Goal: Information Seeking & Learning: Learn about a topic

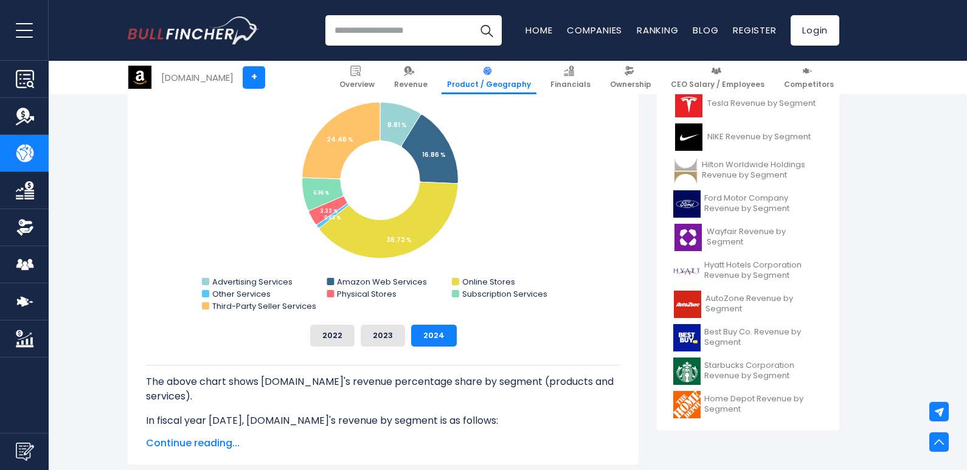
scroll to position [297, 0]
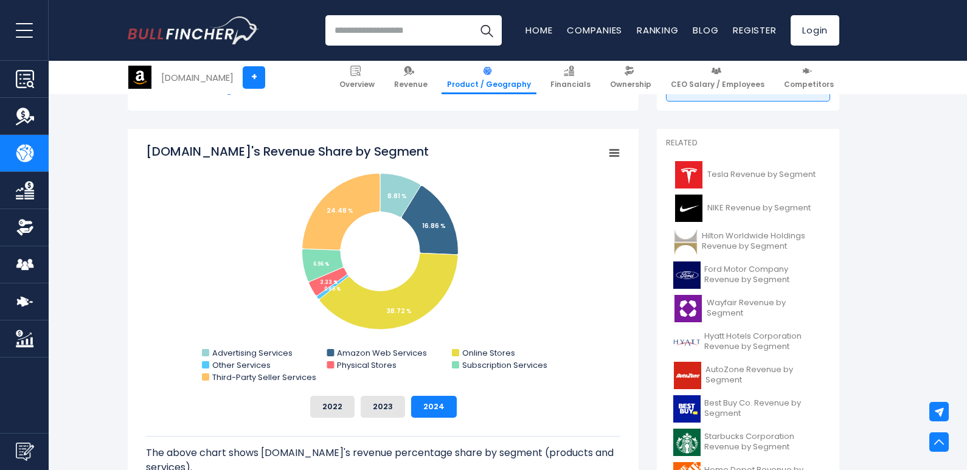
click at [612, 154] on rect "Amazon.com's Revenue Share by Segment" at bounding box center [614, 153] width 17 height 17
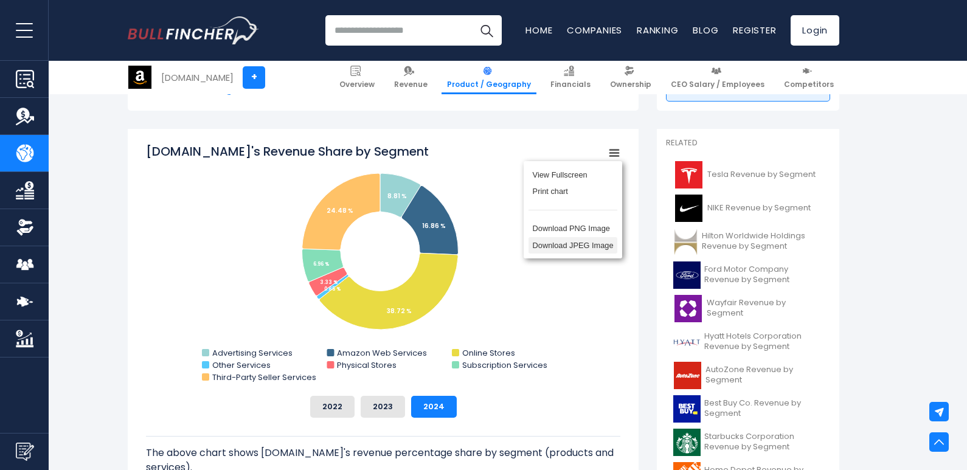
click at [576, 246] on li "Download JPEG Image" at bounding box center [572, 245] width 89 height 17
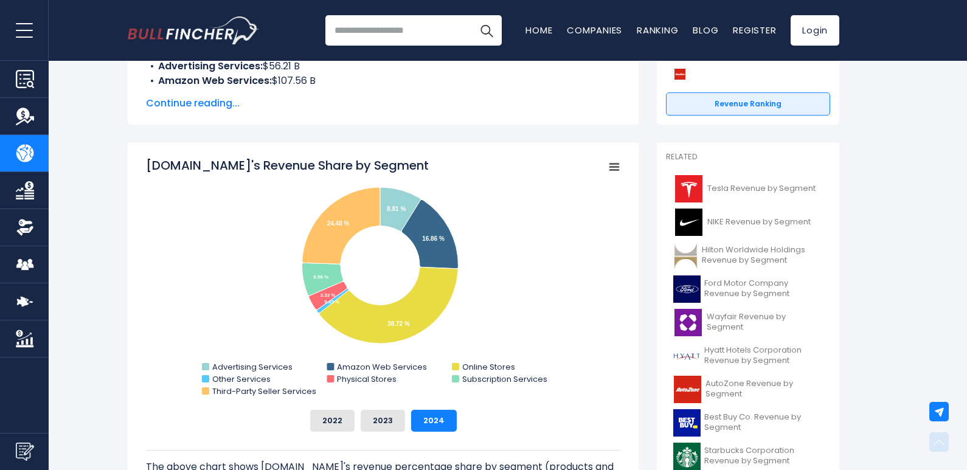
scroll to position [0, 0]
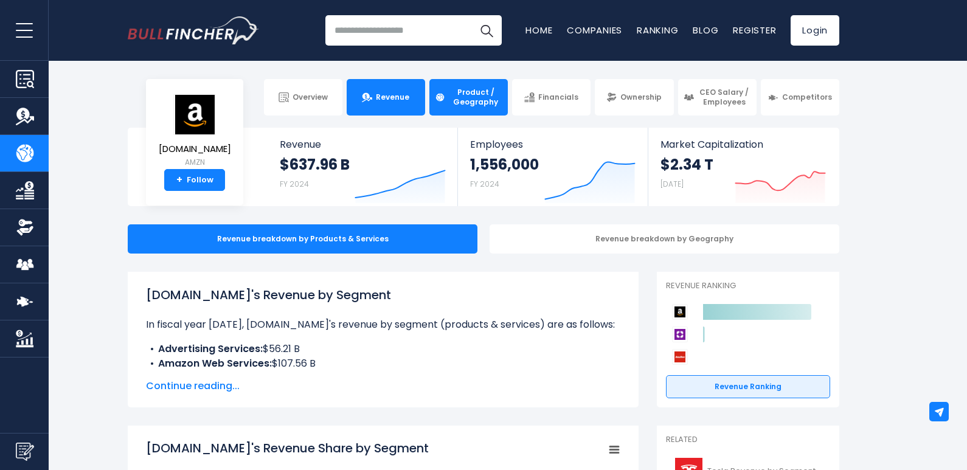
click at [401, 89] on link "Revenue" at bounding box center [386, 97] width 78 height 36
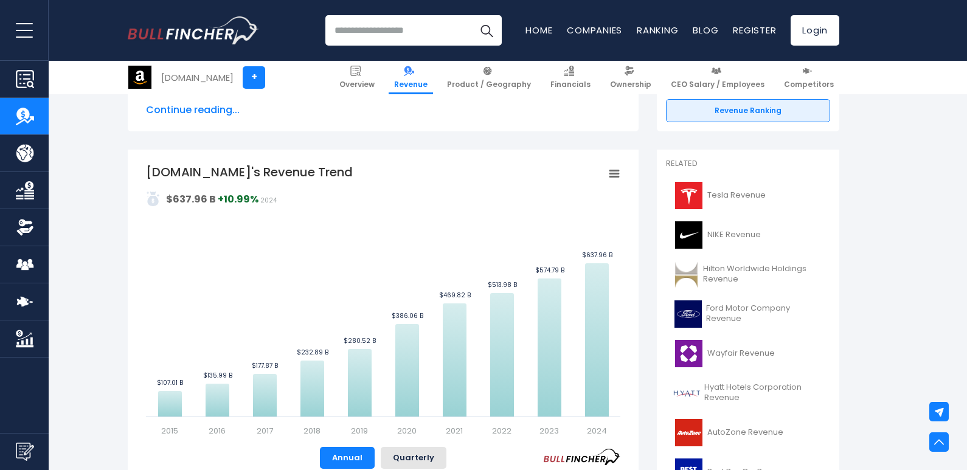
scroll to position [196, 0]
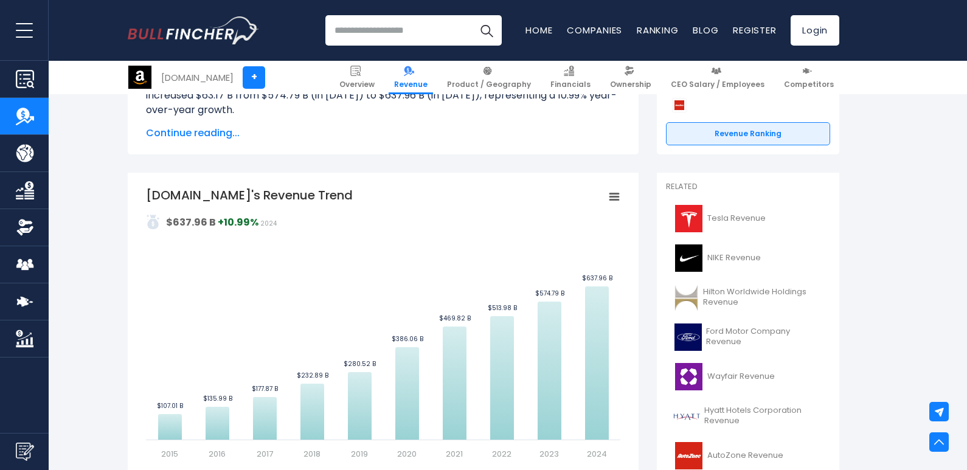
click at [613, 200] on icon "Amazon.com's Revenue Trend" at bounding box center [614, 197] width 9 height 6
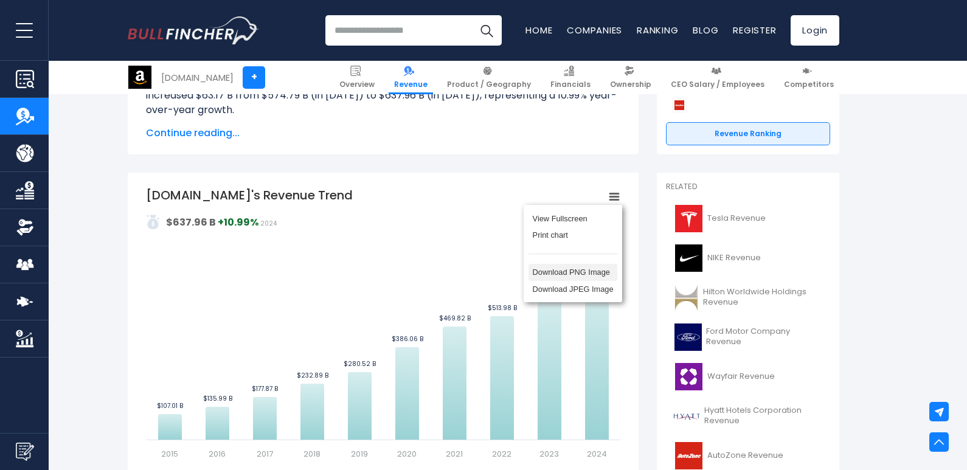
click at [582, 275] on li "Download PNG Image" at bounding box center [572, 272] width 89 height 17
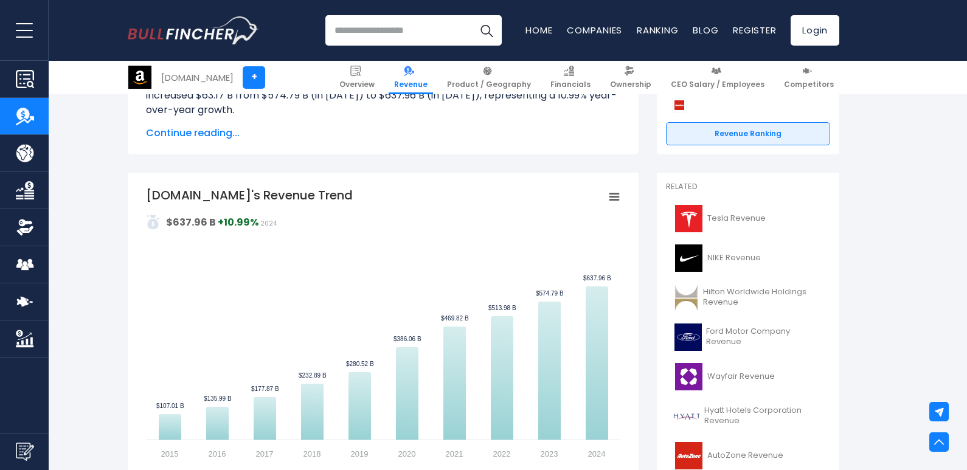
click at [615, 194] on icon "Amazon.com's Revenue Trend" at bounding box center [614, 197] width 9 height 6
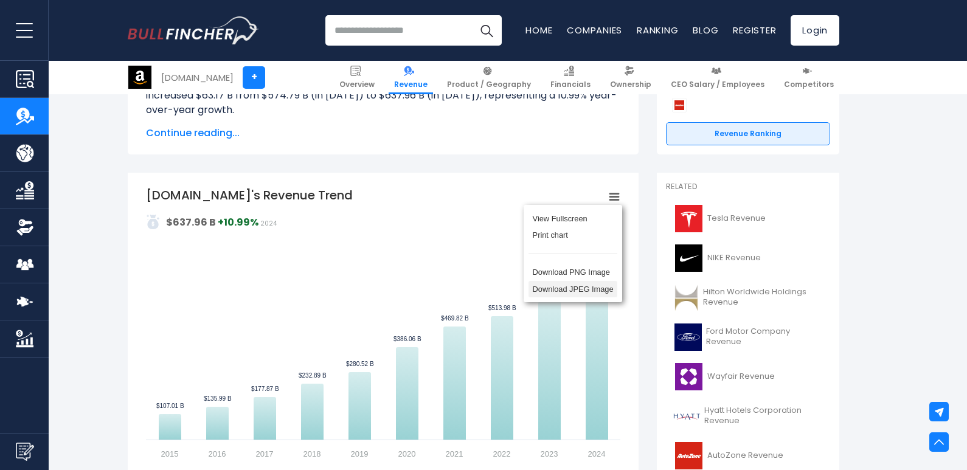
click at [587, 290] on li "Download JPEG Image" at bounding box center [572, 289] width 89 height 17
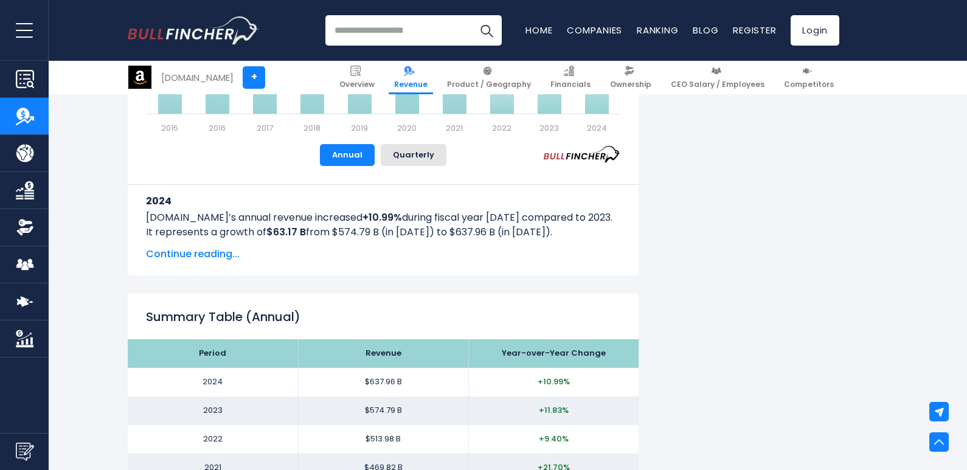
scroll to position [502, 0]
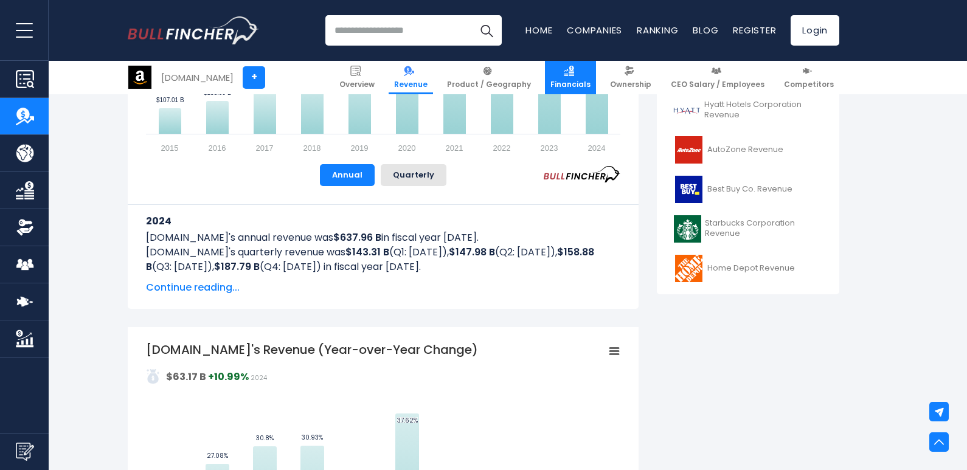
click at [587, 71] on link "Financials" at bounding box center [570, 77] width 51 height 33
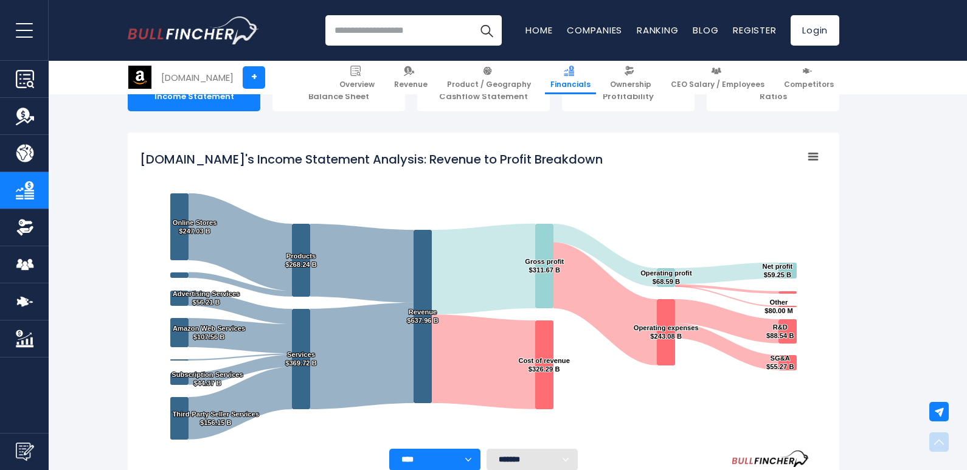
scroll to position [188, 0]
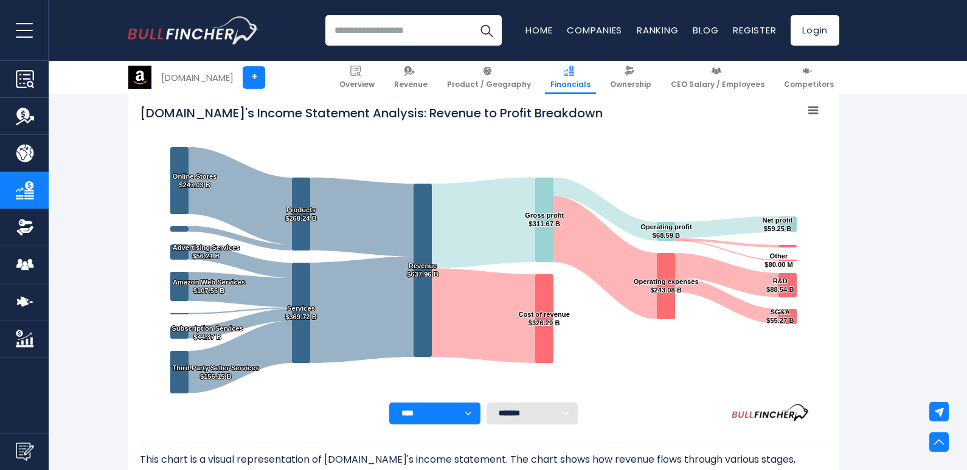
click at [966, 55] on html "Overview Revenue Product / Geography" at bounding box center [483, 47] width 967 height 470
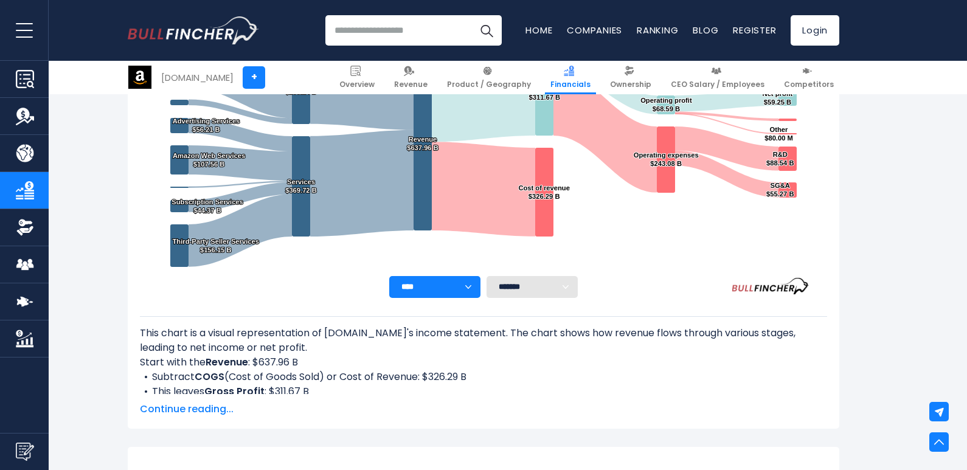
scroll to position [240, 0]
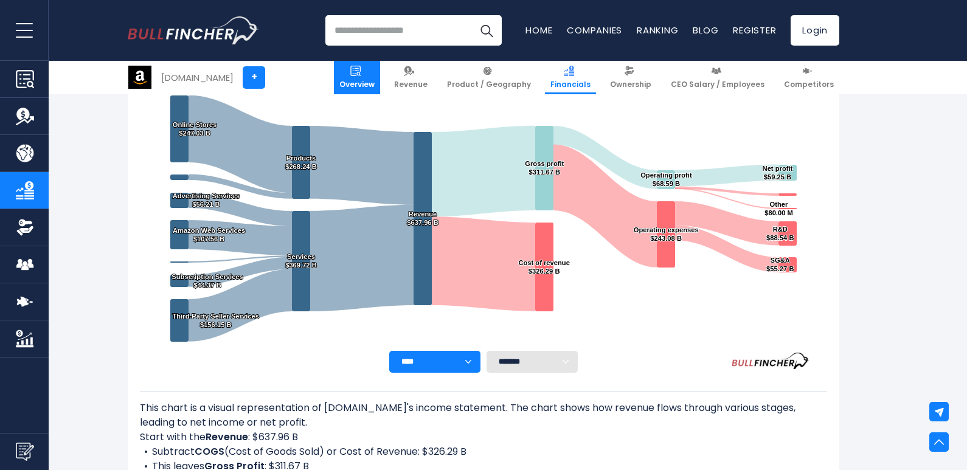
click at [375, 81] on span "Overview" at bounding box center [356, 85] width 35 height 10
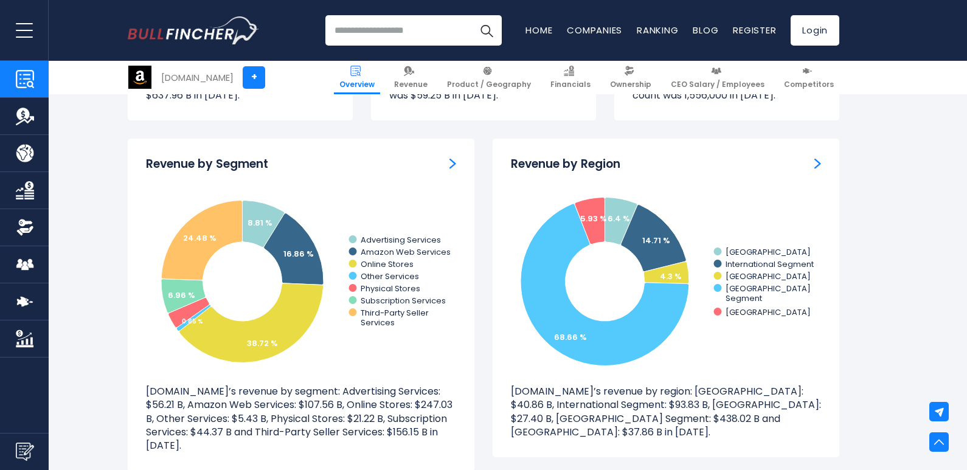
scroll to position [1095, 0]
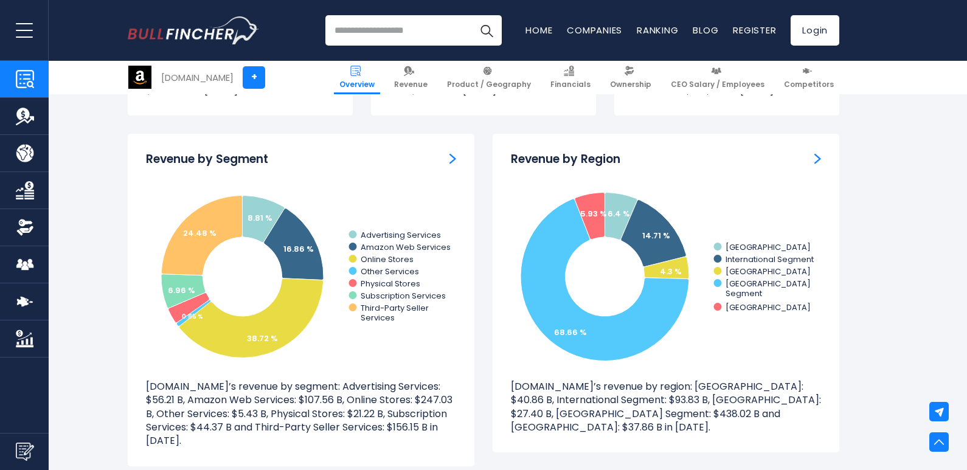
click at [744, 178] on div "Revenue by Region Created with Highcharts 12.1.2 6.4 % 14.71 % 4.3 % 68.66 % 5.…" at bounding box center [665, 293] width 347 height 319
click at [817, 157] on img "Revenue by Region" at bounding box center [817, 158] width 7 height 11
click at [782, 190] on icon "Created with Highcharts 12.1.2 6.4 % 14.71 % 4.3 % 68.66 % 5.93 % GERMANY Inter…" at bounding box center [666, 276] width 310 height 182
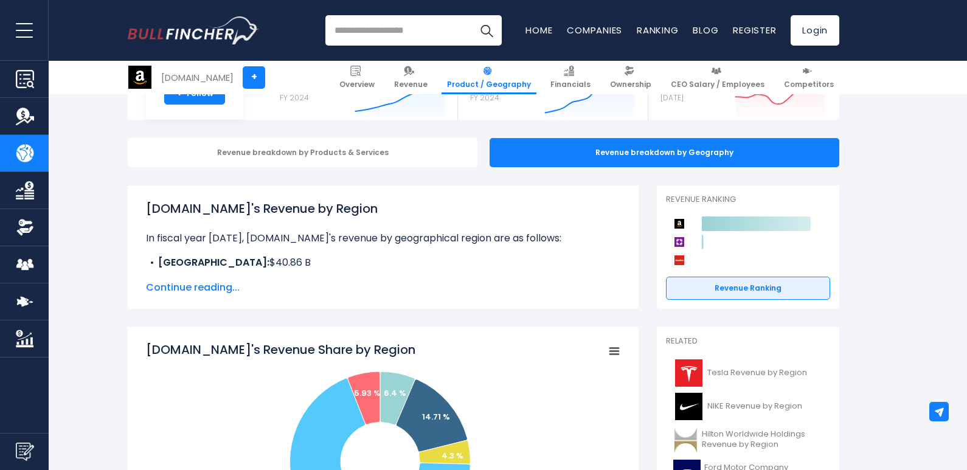
scroll to position [272, 0]
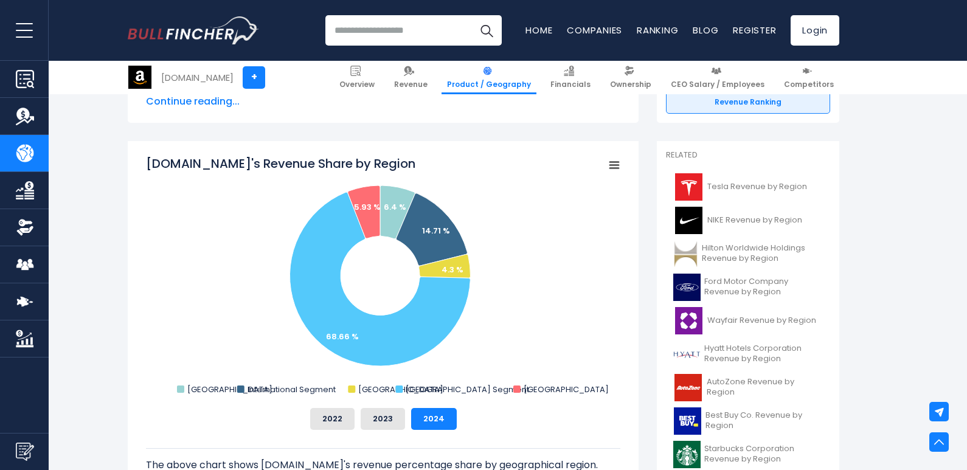
click at [613, 164] on rect "Amazon.com's Revenue Share by Region" at bounding box center [614, 165] width 17 height 17
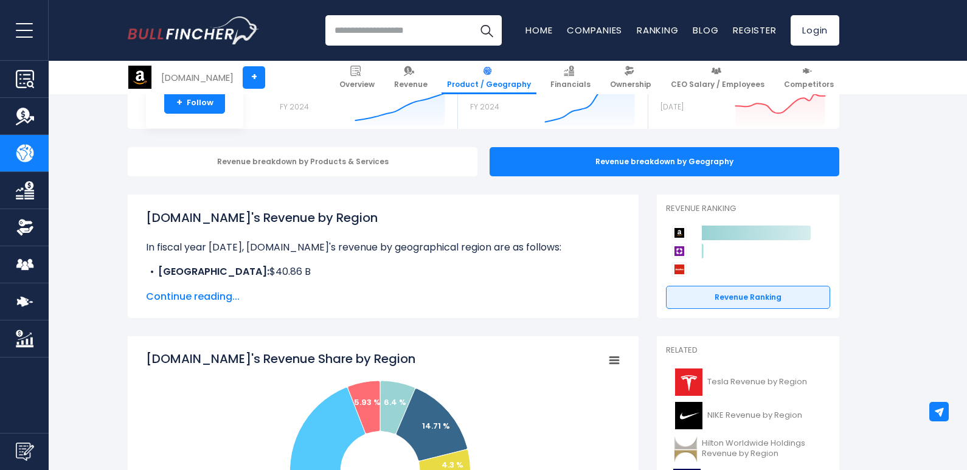
scroll to position [336, 0]
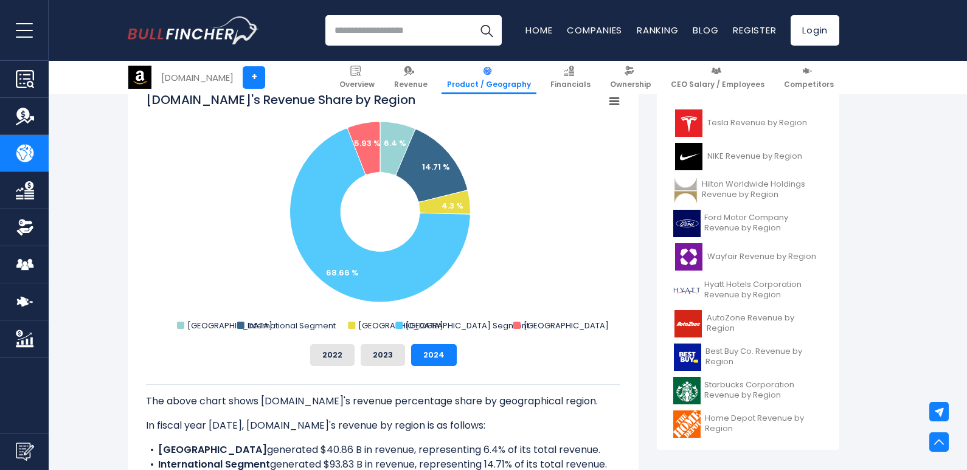
click at [612, 102] on icon "Amazon.com's Revenue Share by Region" at bounding box center [614, 101] width 9 height 6
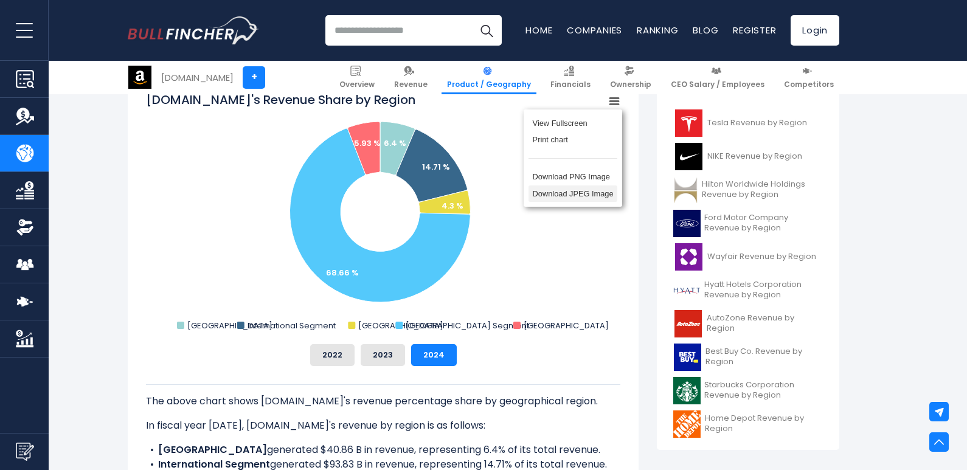
click at [594, 195] on li "Download JPEG Image" at bounding box center [572, 193] width 89 height 17
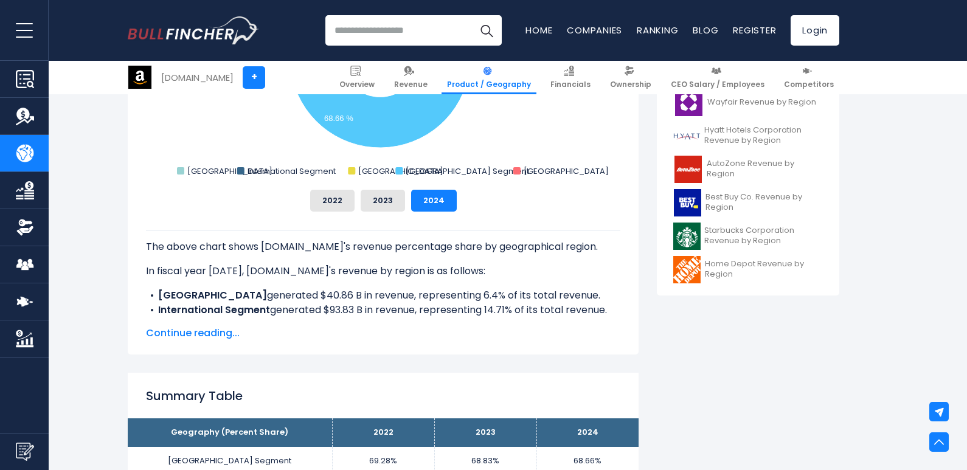
scroll to position [500, 0]
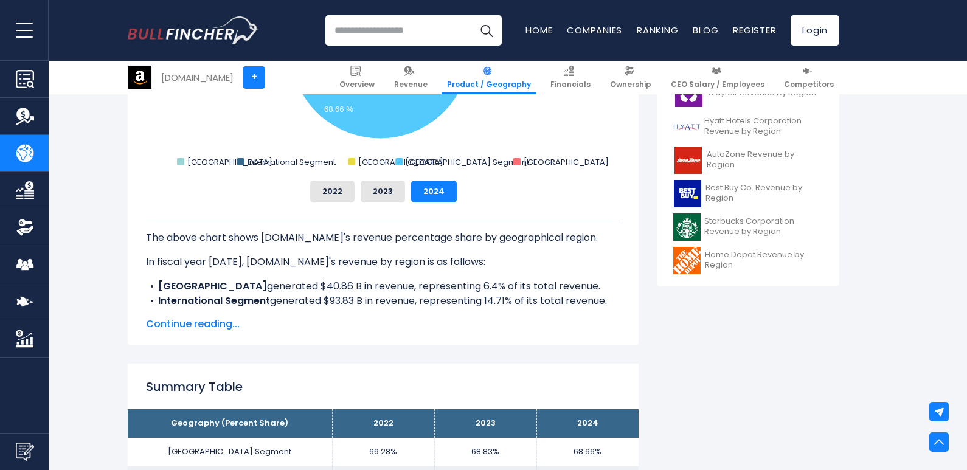
click at [224, 328] on span "Continue reading..." at bounding box center [383, 324] width 474 height 15
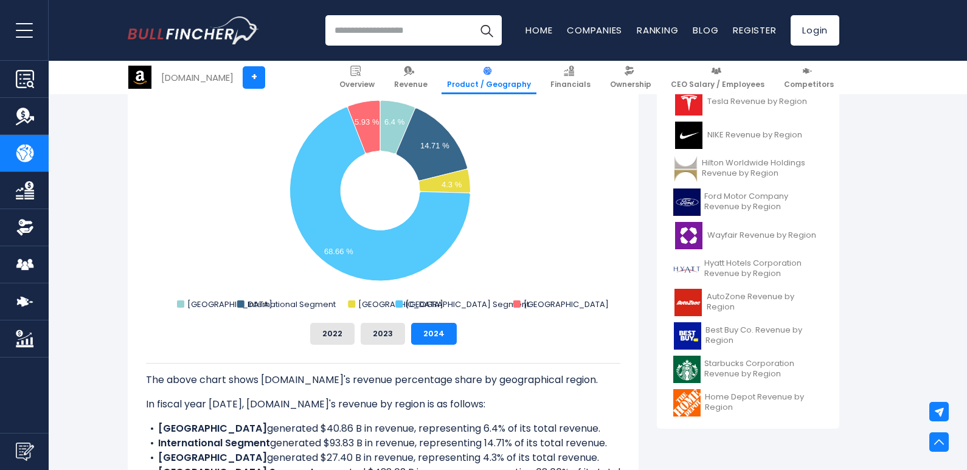
scroll to position [277, 0]
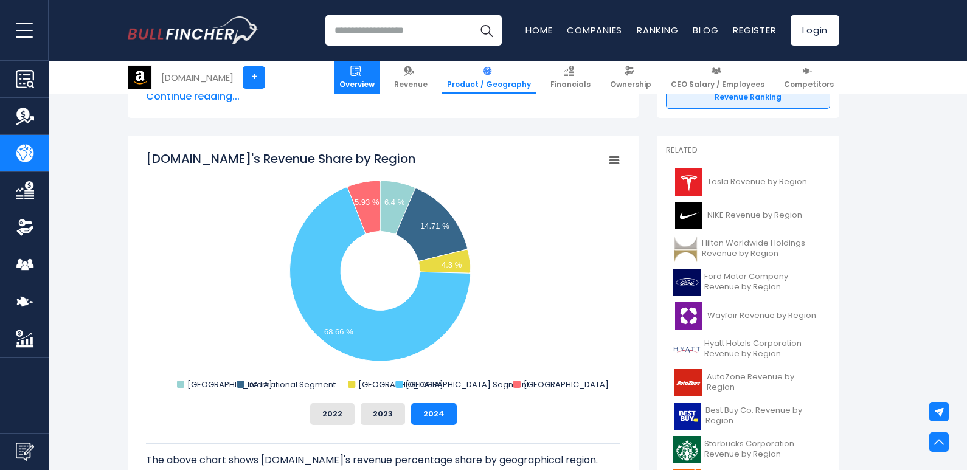
click at [375, 80] on span "Overview" at bounding box center [356, 85] width 35 height 10
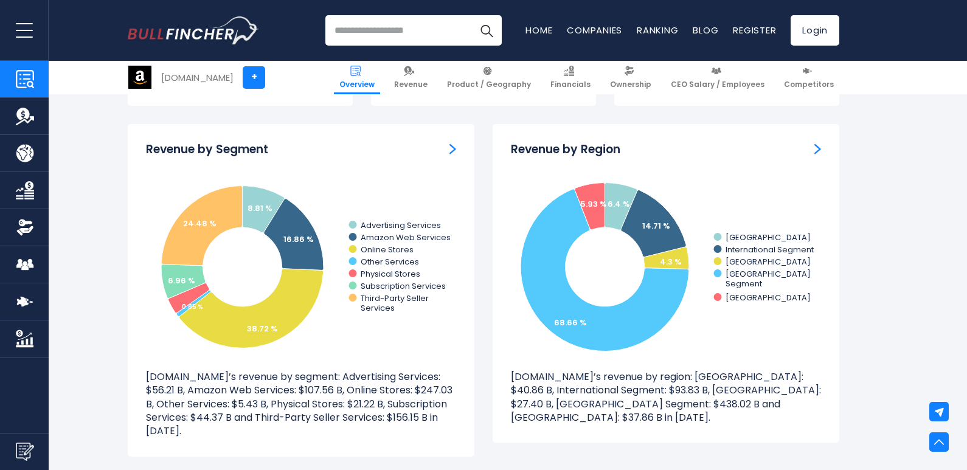
scroll to position [920, 0]
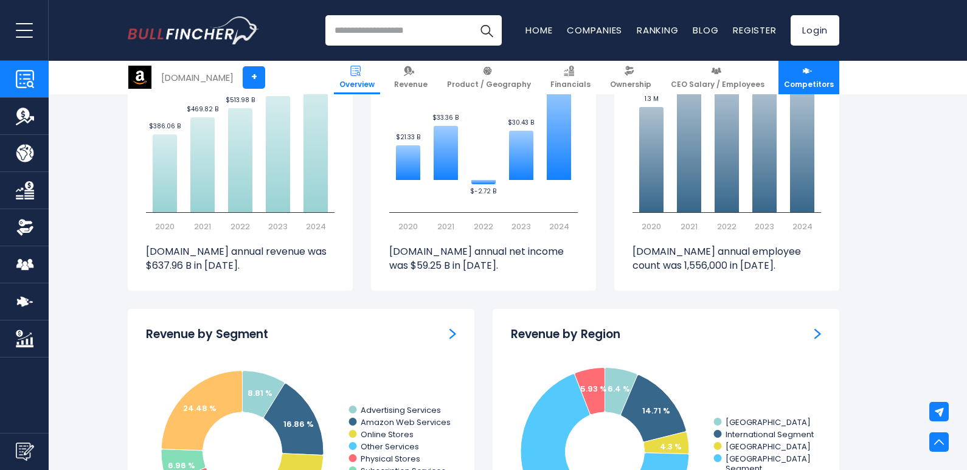
click at [799, 72] on link "Competitors" at bounding box center [808, 77] width 61 height 33
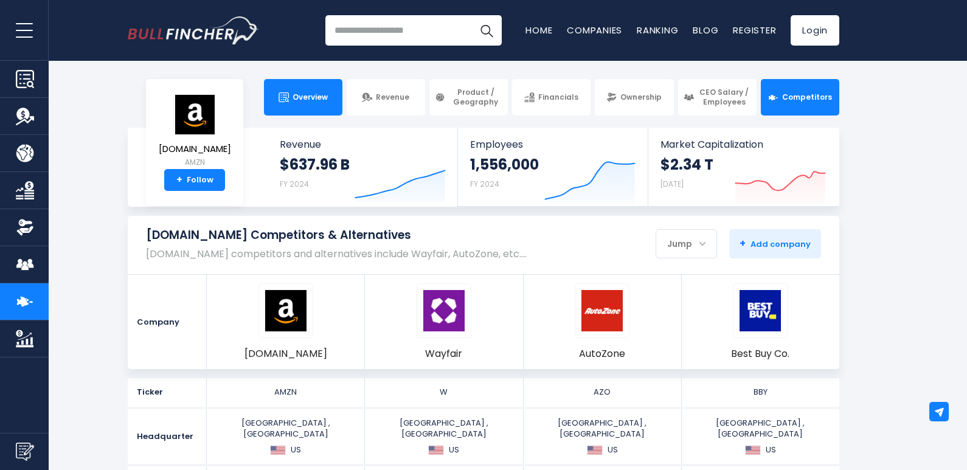
click at [311, 92] on span "Overview" at bounding box center [309, 97] width 35 height 10
